Goal: Transaction & Acquisition: Purchase product/service

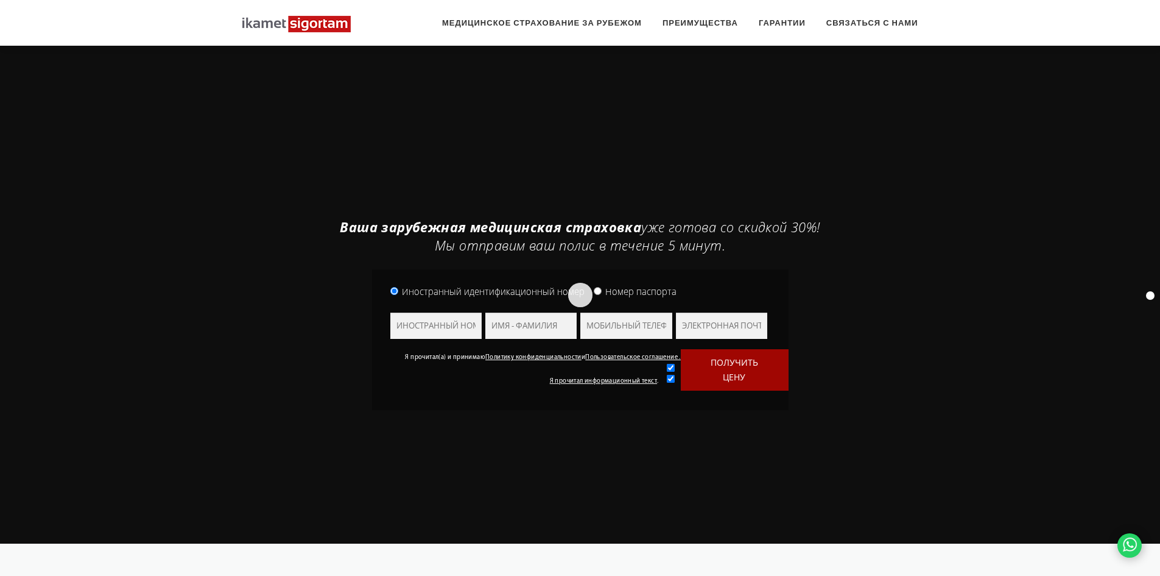
click at [685, 186] on div "Одним щелчком мыши Дорожное движение | Жилье | Автострахование | Здоровье | DAS…" at bounding box center [580, 289] width 694 height 254
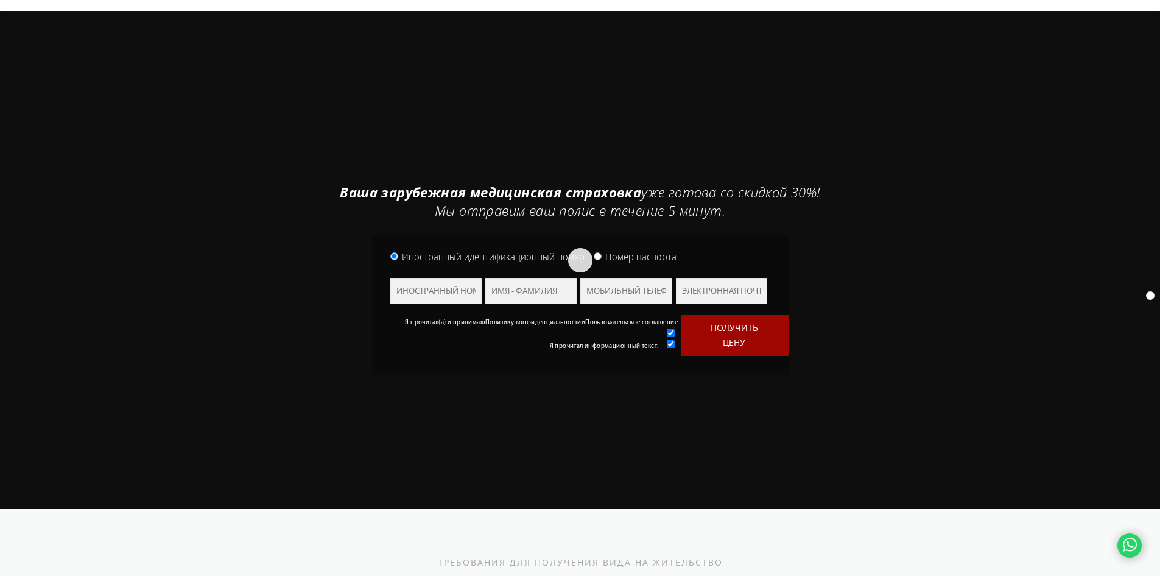
scroll to position [61, 0]
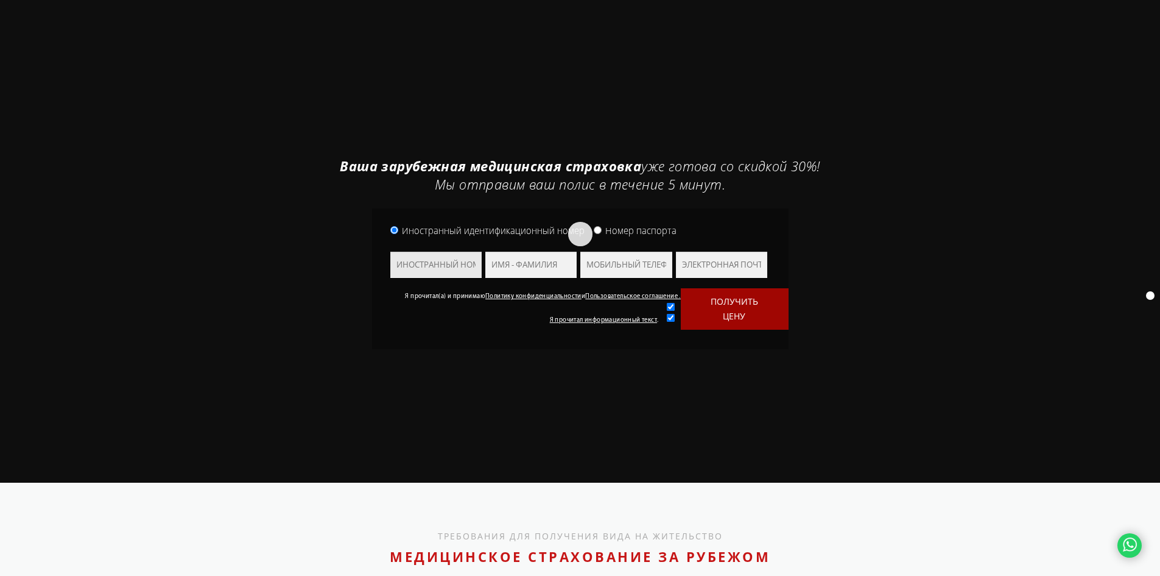
click at [458, 263] on input "text" at bounding box center [435, 265] width 91 height 26
click at [523, 265] on input "text" at bounding box center [531, 265] width 91 height 26
click at [414, 253] on input "text" at bounding box center [435, 265] width 91 height 26
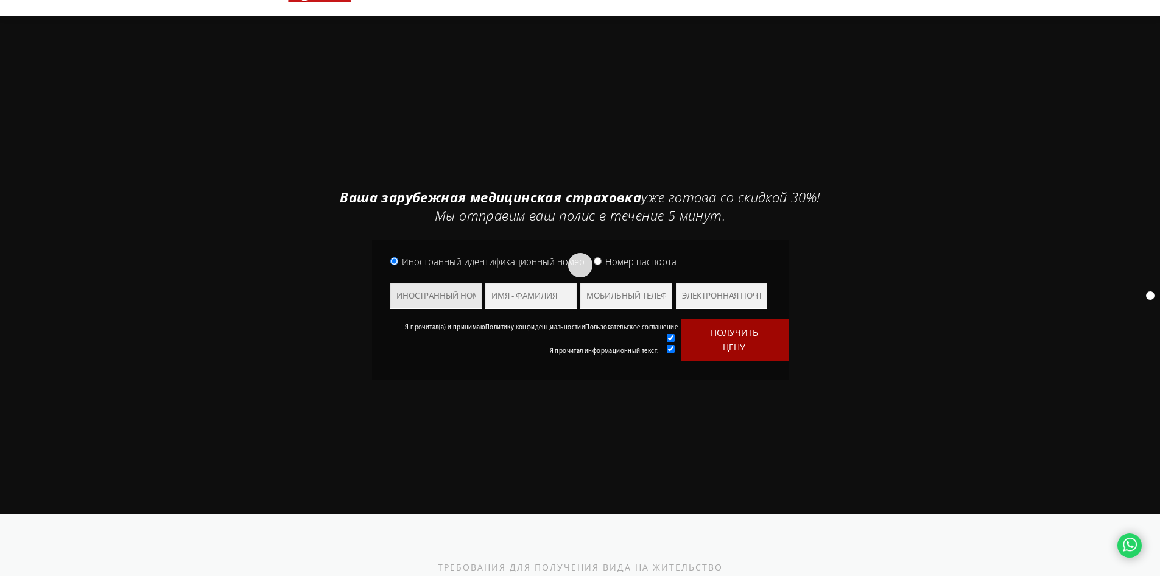
scroll to position [0, 0]
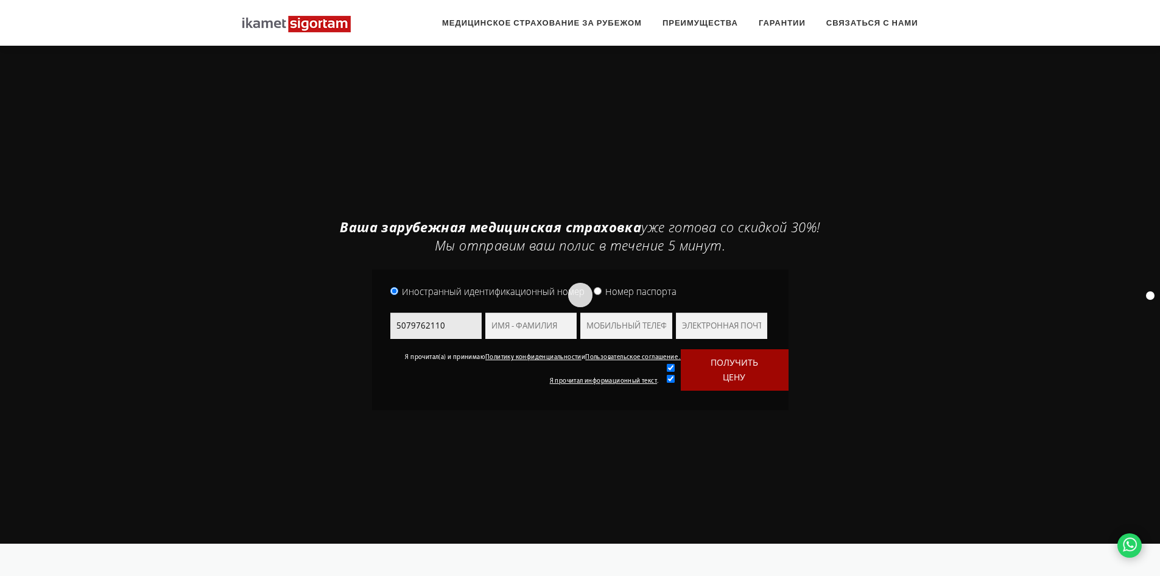
type input "5079762110"
click at [509, 322] on input "text" at bounding box center [531, 326] width 91 height 26
type input "OLEKSII"
type input "D"
click at [478, 322] on input "5079762110" at bounding box center [435, 326] width 91 height 26
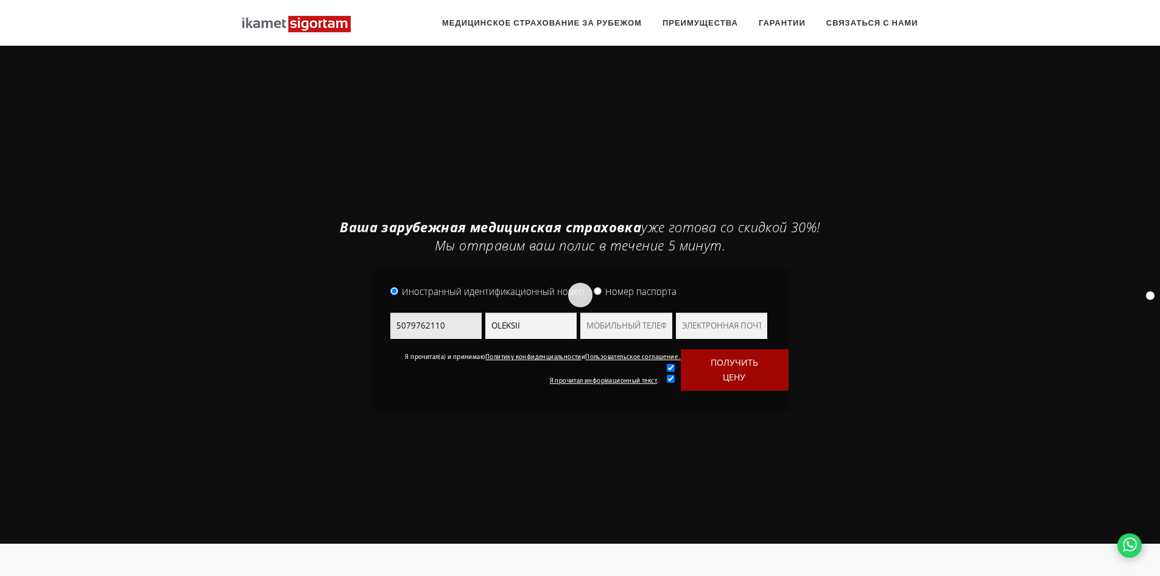
click at [478, 322] on input "5079762110" at bounding box center [435, 326] width 91 height 26
click at [604, 324] on input "text" at bounding box center [626, 326] width 91 height 26
paste input "5079762110"
type input "5079762110"
click at [460, 330] on input "text" at bounding box center [435, 326] width 91 height 26
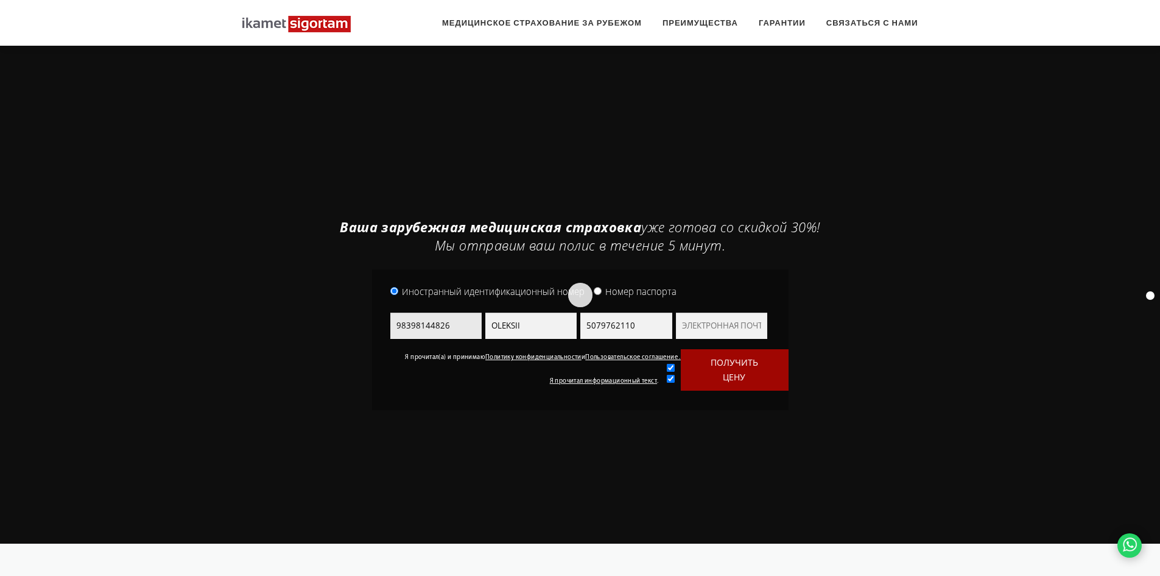
type input "98398144826"
click at [702, 326] on input "text" at bounding box center [721, 326] width 91 height 26
paste input "[EMAIL_ADDRESS][DOMAIN_NAME]"
type input "[EMAIL_ADDRESS][DOMAIN_NAME]"
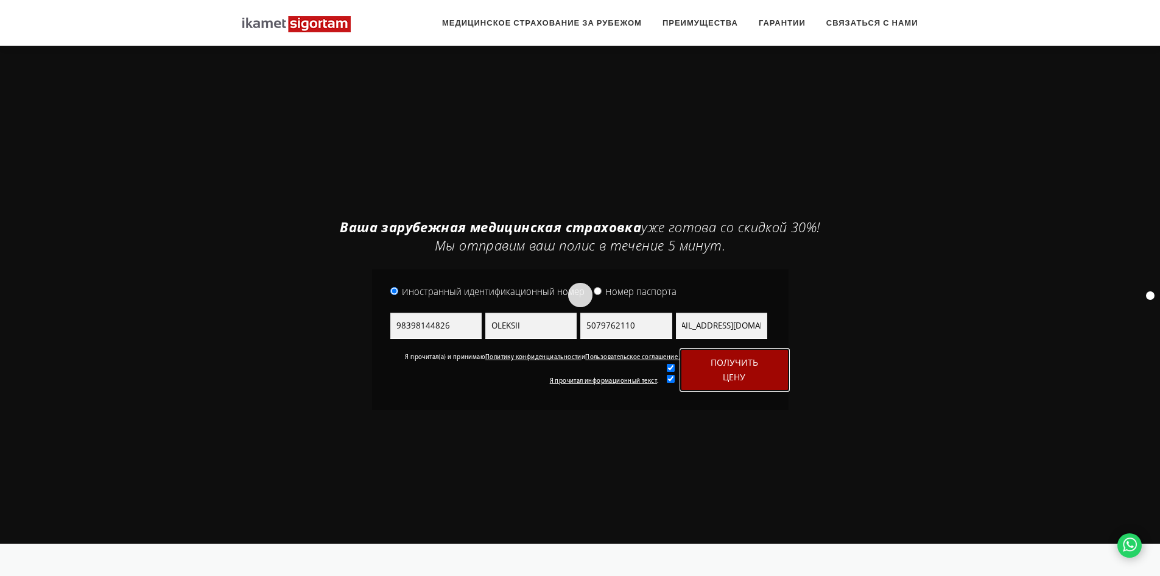
scroll to position [0, 0]
click at [727, 373] on font "ПОЛУЧИТЬ ЦЕНУ" at bounding box center [735, 369] width 48 height 26
click at [721, 385] on button "ПОЛУЧИТЬ ЦЕНУ" at bounding box center [735, 369] width 108 height 41
drag, startPoint x: 983, startPoint y: 403, endPoint x: 718, endPoint y: -52, distance: 526.1
click at [752, 376] on button "ПОЛУЧИТЬ ЦЕНУ" at bounding box center [735, 369] width 108 height 41
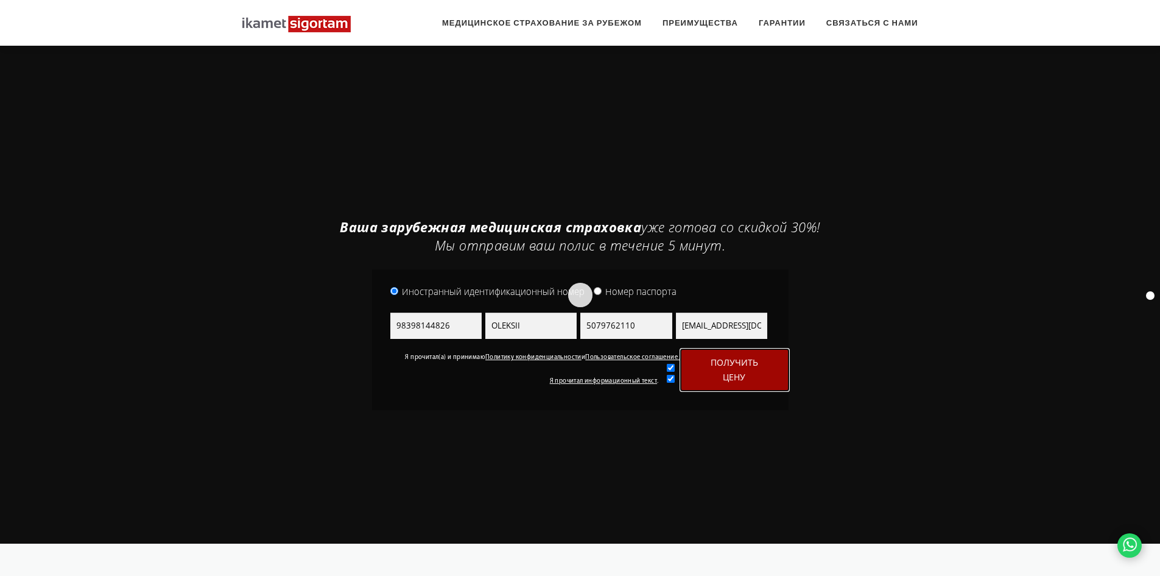
click at [737, 369] on button "ПОЛУЧИТЬ ЦЕНУ" at bounding box center [735, 369] width 108 height 41
click at [714, 381] on button "ПОЛУЧИТЬ ЦЕНУ" at bounding box center [735, 369] width 108 height 41
click at [759, 349] on button "ПОЛУЧИТЬ ЦЕНУ" at bounding box center [735, 369] width 108 height 41
click at [754, 360] on font "ПОЛУЧИТЬ ЦЕНУ" at bounding box center [735, 369] width 48 height 26
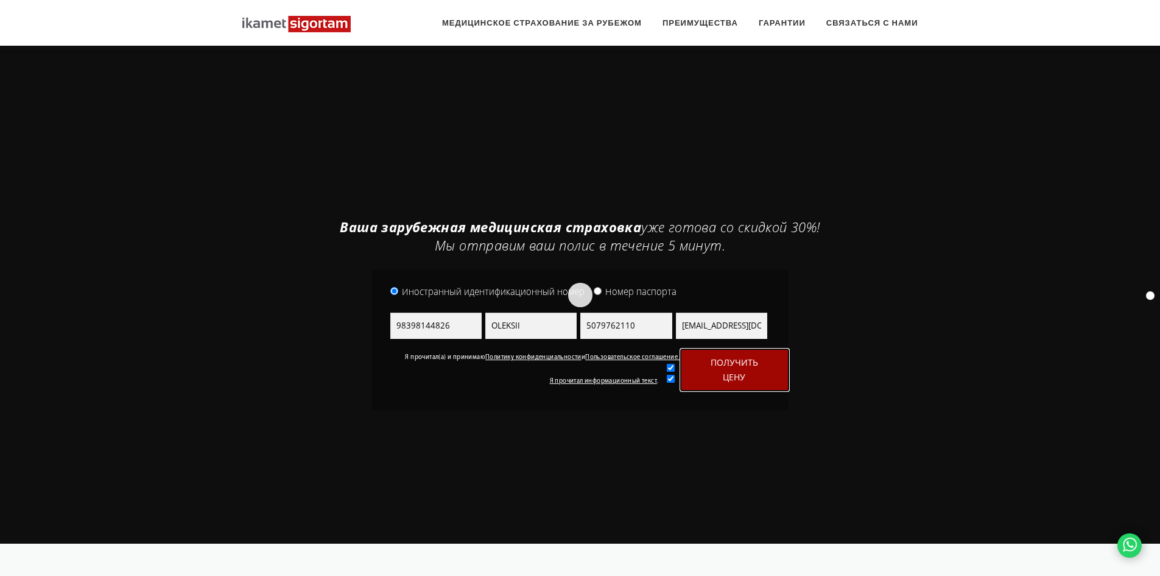
click at [754, 360] on font "ПОЛУЧИТЬ ЦЕНУ" at bounding box center [735, 369] width 48 height 26
